Goal: Information Seeking & Learning: Learn about a topic

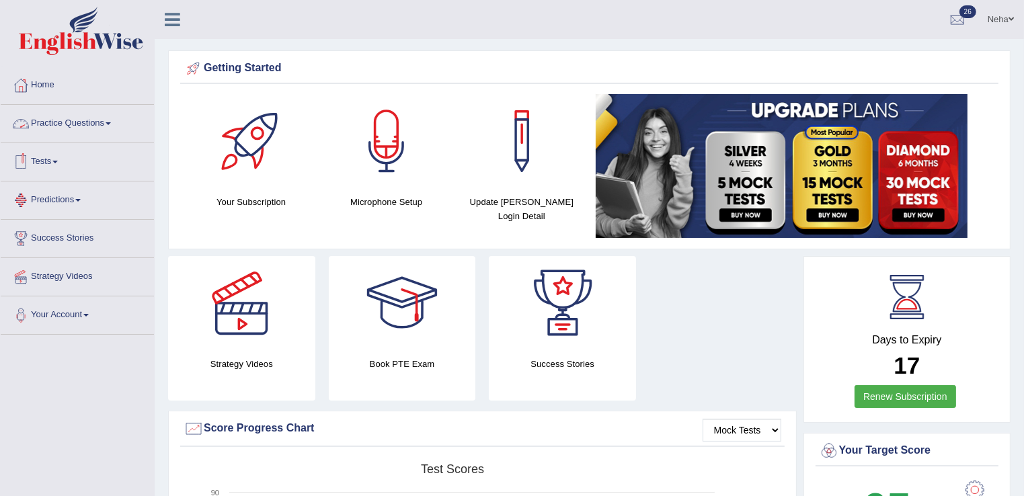
click at [106, 119] on link "Practice Questions" at bounding box center [77, 122] width 153 height 34
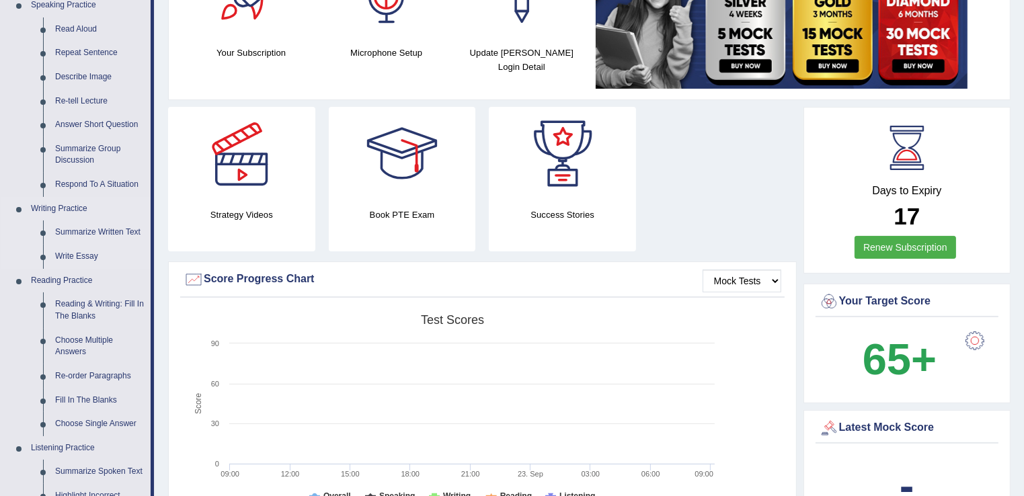
scroll to position [164, 0]
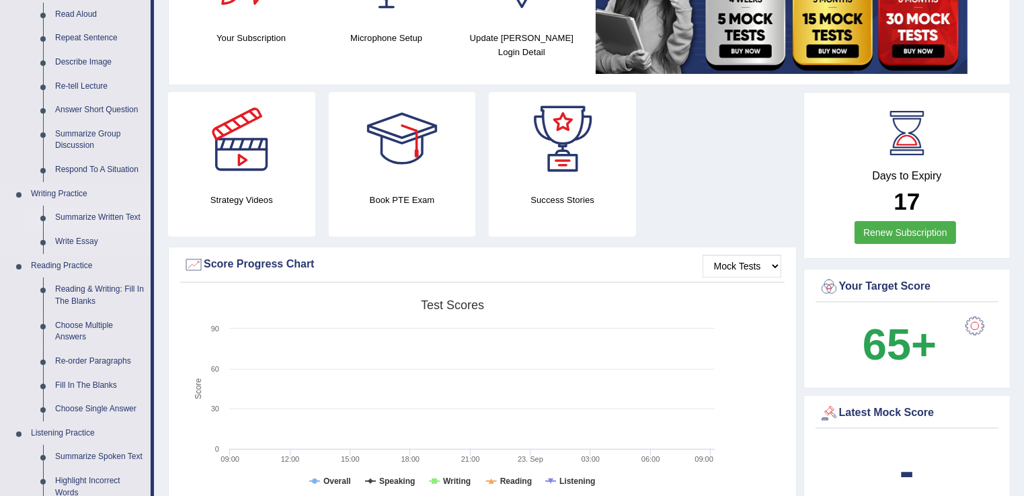
click at [120, 216] on link "Summarize Written Text" at bounding box center [100, 218] width 102 height 24
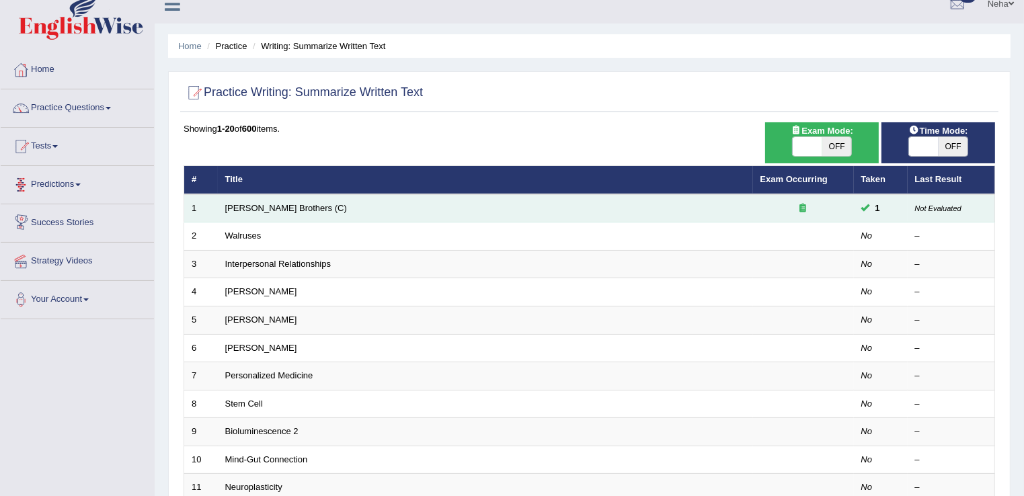
scroll to position [16, 0]
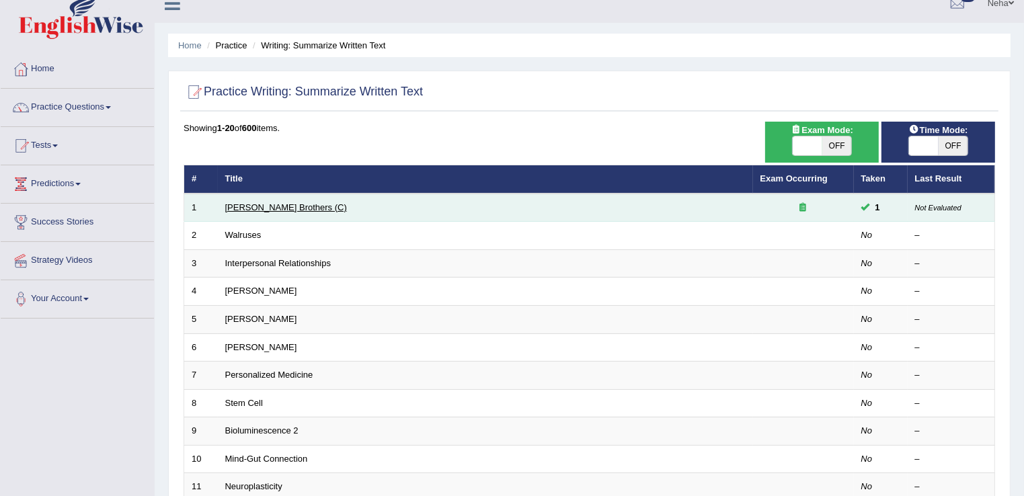
click at [253, 208] on link "Wright Brothers (C)" at bounding box center [286, 207] width 122 height 10
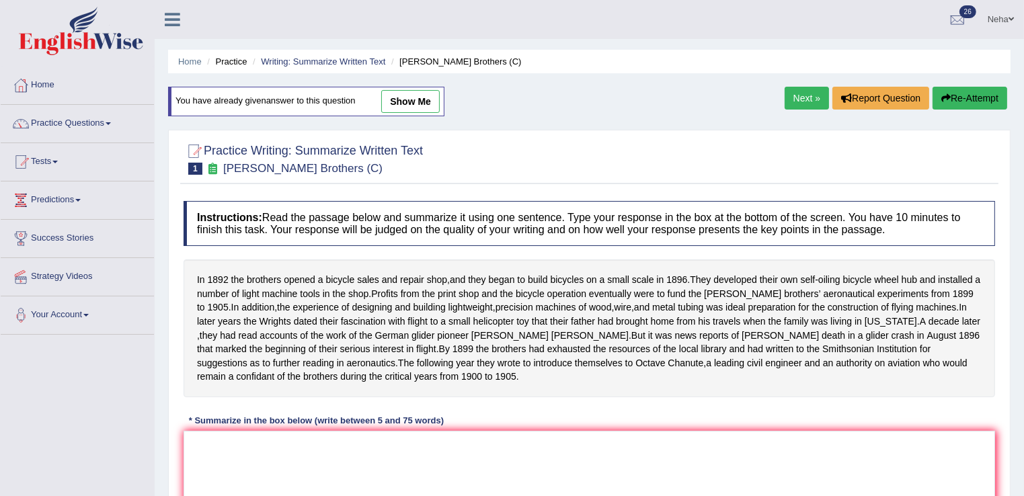
click at [810, 91] on link "Next »" at bounding box center [807, 98] width 44 height 23
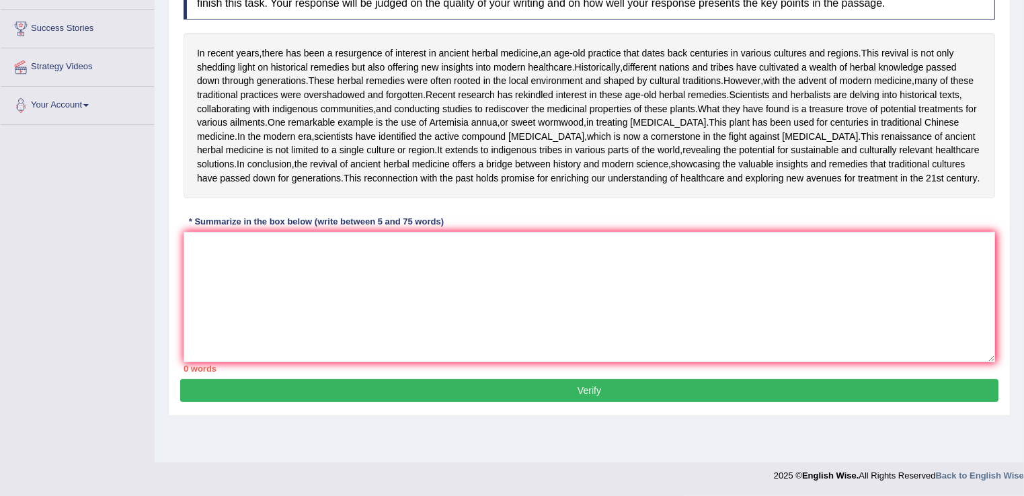
scroll to position [226, 0]
click at [460, 350] on textarea at bounding box center [590, 297] width 812 height 130
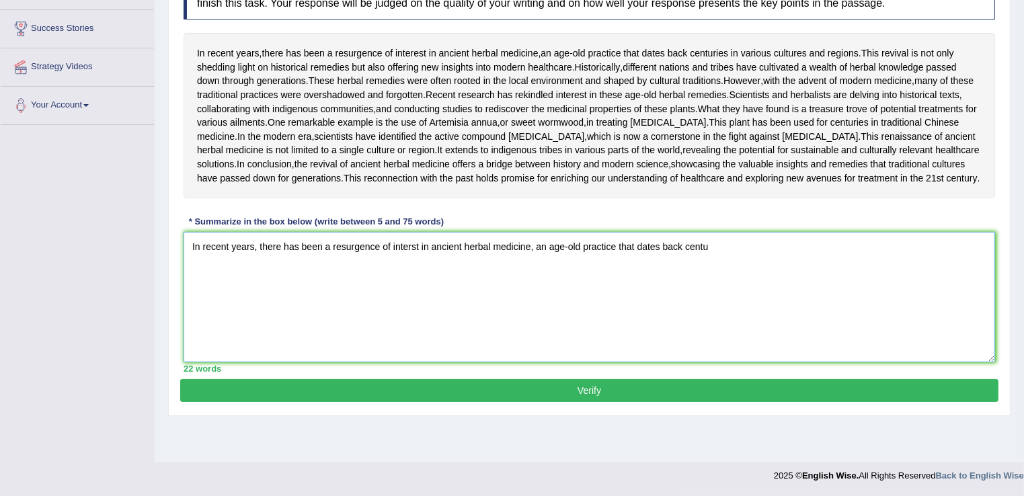
click at [815, 349] on textarea "In recent years, there has been a resurgence of interst in ancient herbal medic…" at bounding box center [590, 297] width 812 height 130
click at [433, 321] on textarea "In recent years, there has been a resurgence of interst in ancient herbal medic…" at bounding box center [590, 297] width 812 height 130
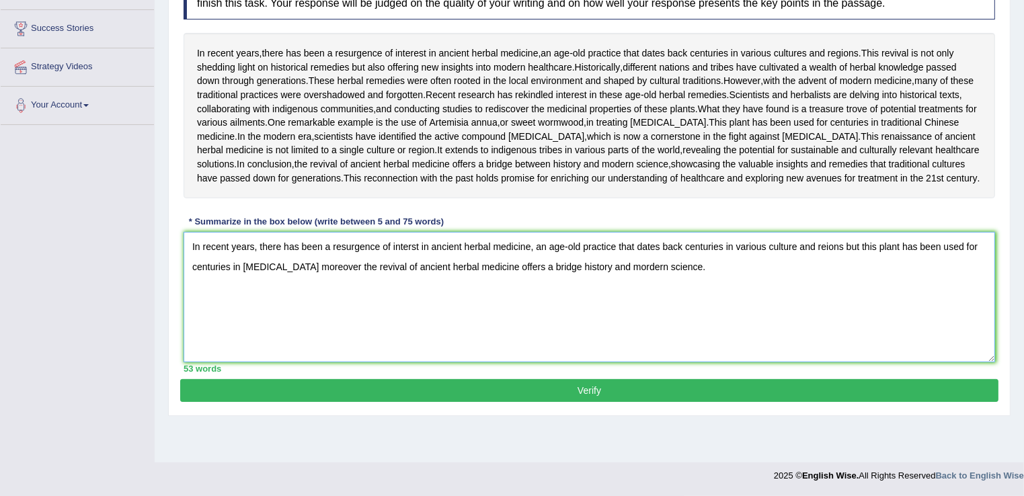
scroll to position [227, 0]
drag, startPoint x: 496, startPoint y: 406, endPoint x: 731, endPoint y: 404, distance: 234.8
click at [731, 363] on textarea "In recent years, there has been a resurgence of interst in ancient herbal medic…" at bounding box center [590, 297] width 812 height 130
click at [826, 305] on textarea "In recent years, there has been a resurgence of interst in ancient herbal medic…" at bounding box center [590, 297] width 812 height 130
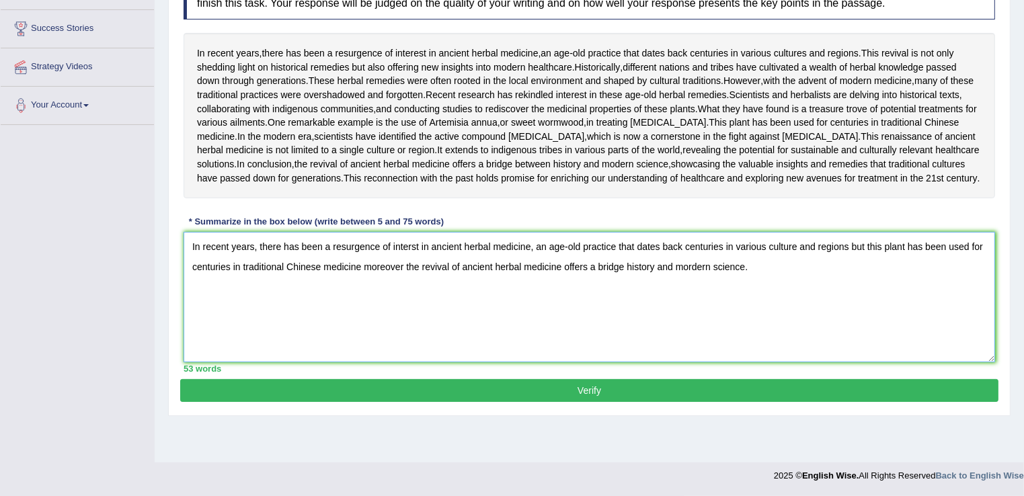
click at [625, 325] on textarea "In recent years, there has been a resurgence of interst in ancient herbal medic…" at bounding box center [590, 297] width 812 height 130
click at [800, 340] on textarea "In recent years, there has been a resurgence of interst in ancient herbal medic…" at bounding box center [590, 297] width 812 height 130
type textarea "In recent years, there has been a resurgence of interst in ancient herbal medic…"
click at [624, 402] on button "Verify" at bounding box center [589, 390] width 819 height 23
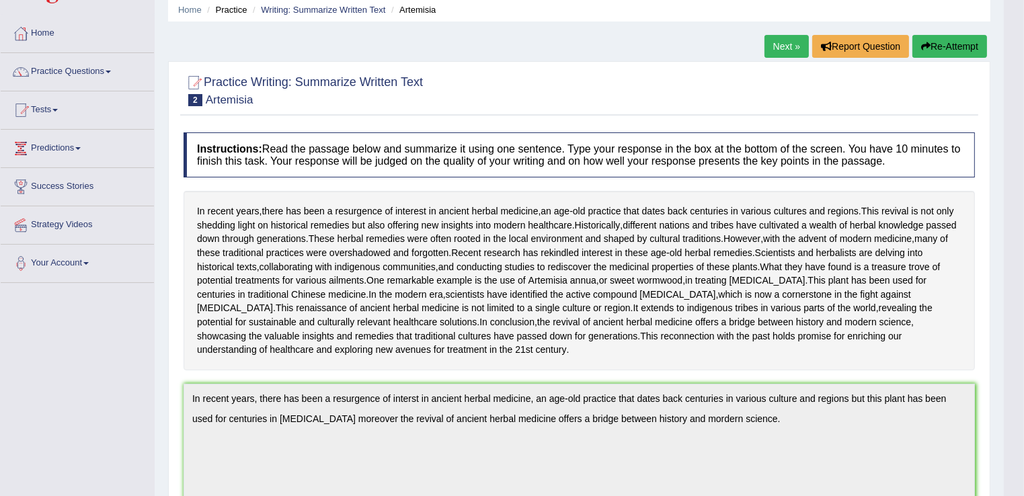
scroll to position [0, 0]
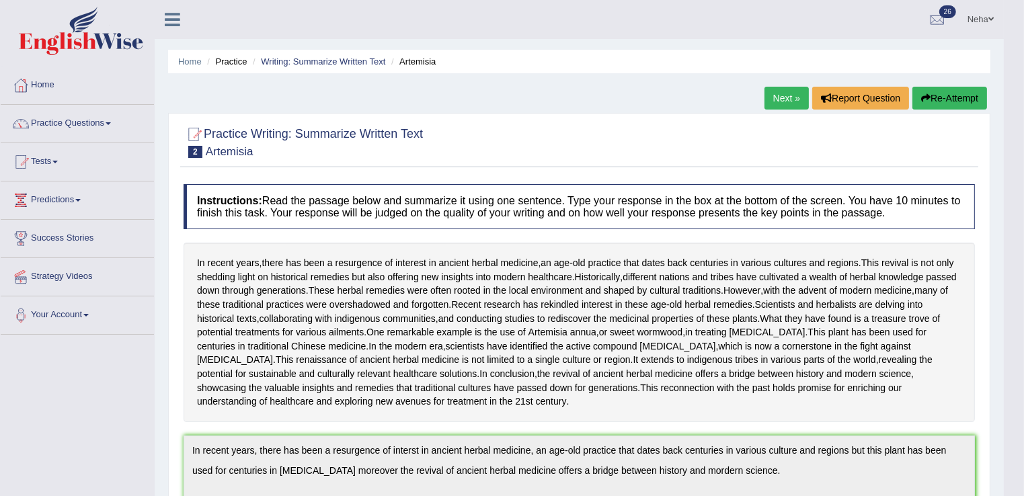
click at [776, 98] on link "Next »" at bounding box center [787, 98] width 44 height 23
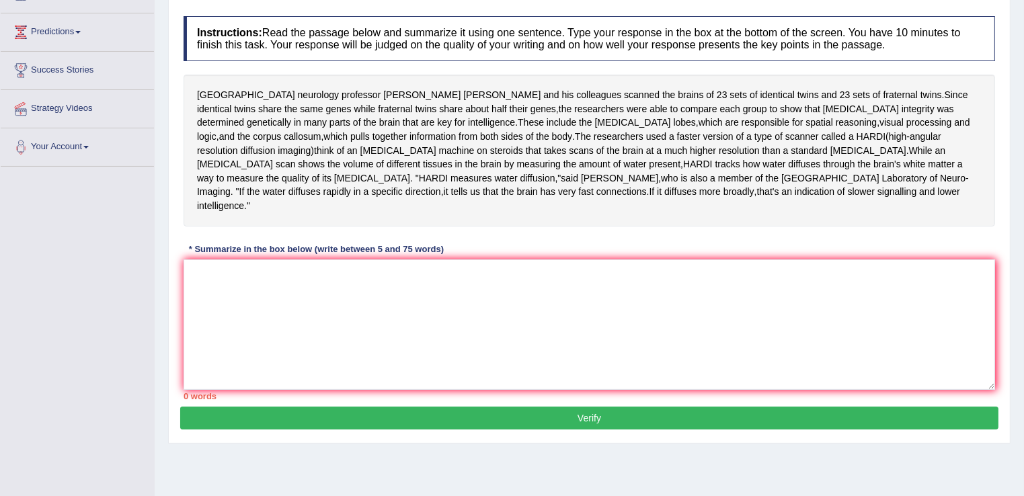
scroll to position [210, 0]
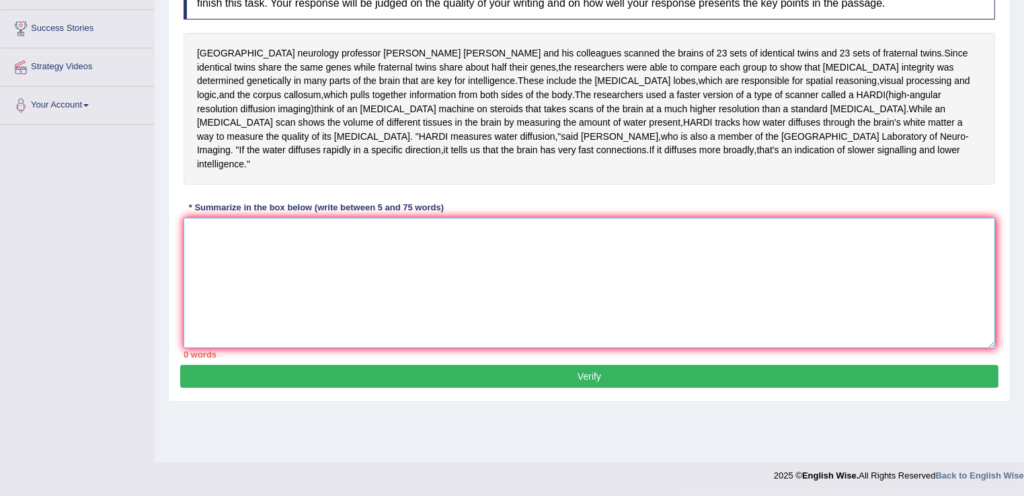
click at [541, 266] on textarea at bounding box center [590, 283] width 812 height 130
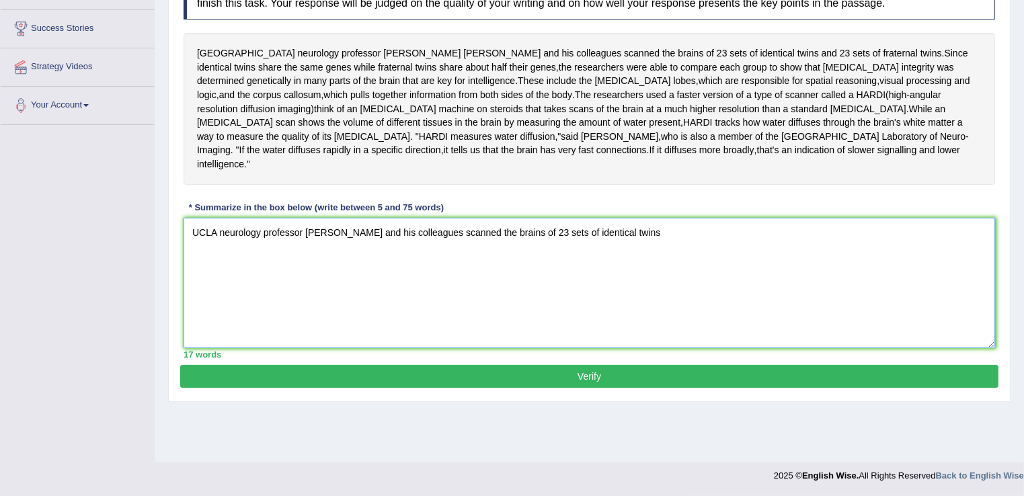
type textarea "UCLA neurology professor [PERSON_NAME] and his colleagues scanned the brains of…"
